Goal: Transaction & Acquisition: Purchase product/service

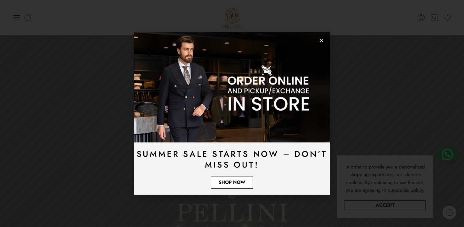
click at [227, 186] on link "Shop Now" at bounding box center [232, 182] width 42 height 13
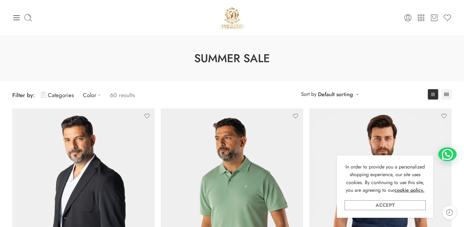
click at [414, 209] on link "Accept" at bounding box center [385, 205] width 81 height 10
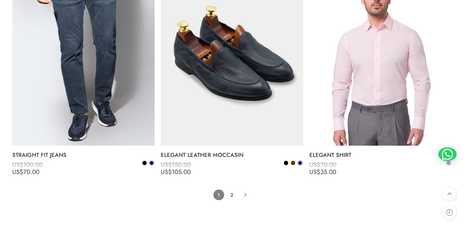
scroll to position [4561, 0]
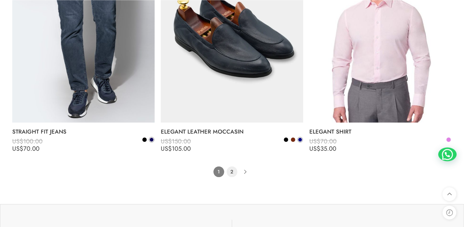
click at [230, 173] on link "2" at bounding box center [232, 171] width 11 height 11
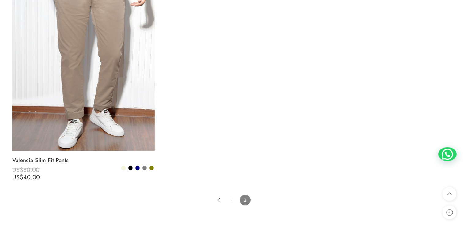
scroll to position [3405, 0]
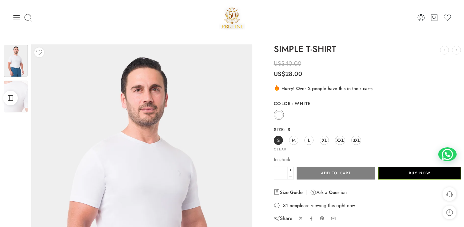
click at [352, 112] on div "White" at bounding box center [367, 115] width 187 height 12
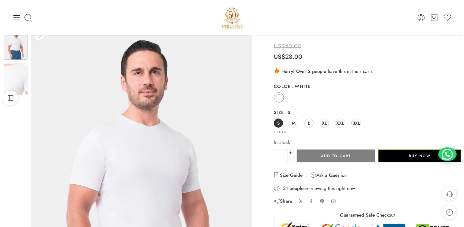
scroll to position [14, 0]
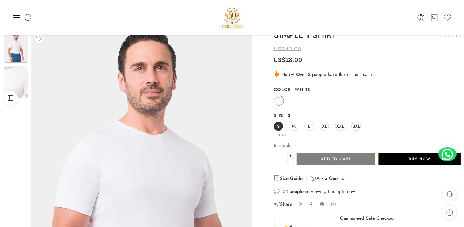
drag, startPoint x: 155, startPoint y: 126, endPoint x: 59, endPoint y: 91, distance: 102.0
click at [59, 91] on img at bounding box center [144, 196] width 276 height 368
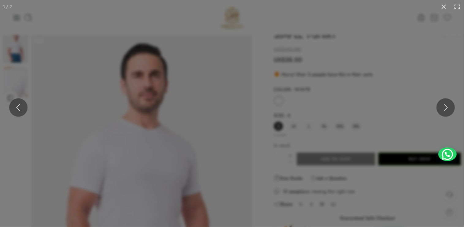
click at [8, 86] on div at bounding box center [232, 113] width 464 height 227
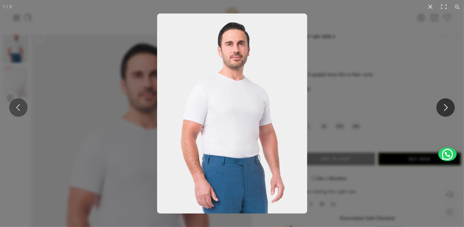
click at [450, 116] on button at bounding box center [446, 107] width 18 height 18
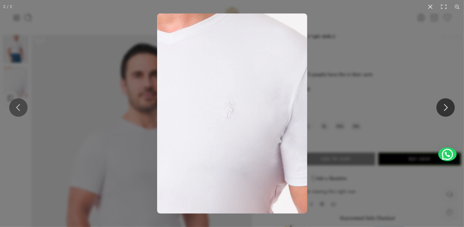
click at [450, 116] on button at bounding box center [446, 107] width 18 height 18
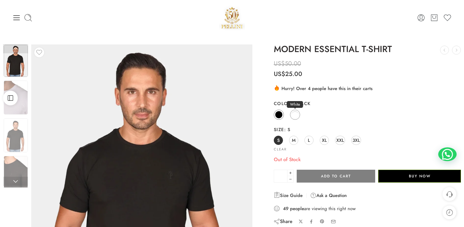
click at [296, 118] on span at bounding box center [295, 115] width 8 height 8
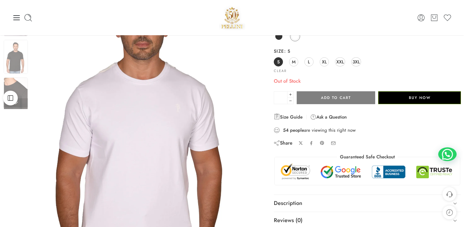
scroll to position [77, 0]
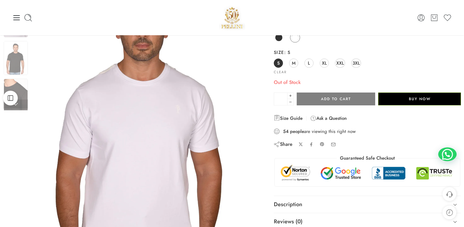
click at [163, 57] on img at bounding box center [121, 187] width 434 height 613
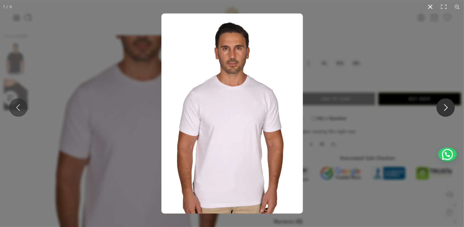
click at [437, 105] on button at bounding box center [446, 107] width 18 height 18
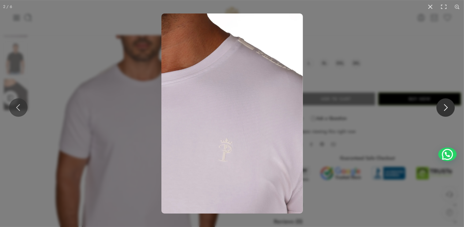
click at [437, 105] on button at bounding box center [446, 107] width 18 height 18
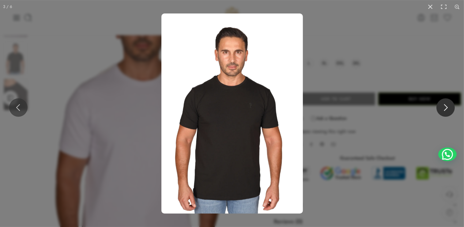
click at [437, 105] on button at bounding box center [446, 107] width 18 height 18
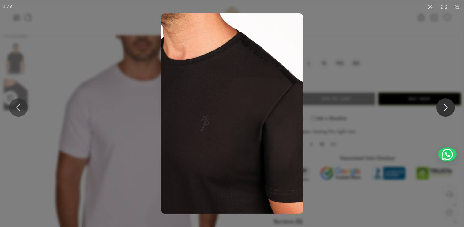
click at [437, 105] on button at bounding box center [446, 107] width 18 height 18
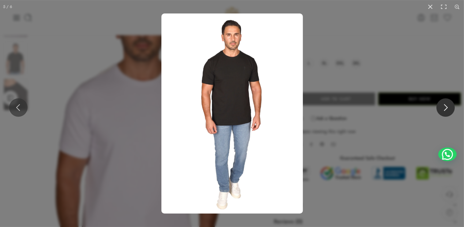
click at [437, 105] on button at bounding box center [446, 107] width 18 height 18
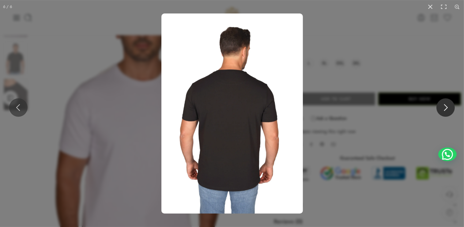
click at [437, 105] on button at bounding box center [446, 107] width 18 height 18
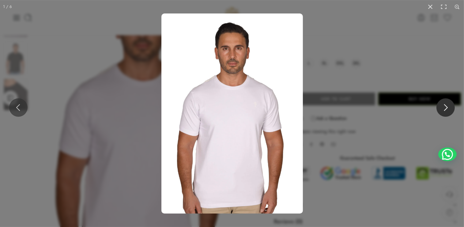
click at [437, 105] on button at bounding box center [446, 107] width 18 height 18
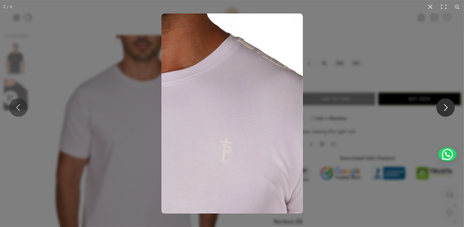
click at [437, 105] on button at bounding box center [446, 107] width 18 height 18
